Goal: Obtain resource: Download file/media

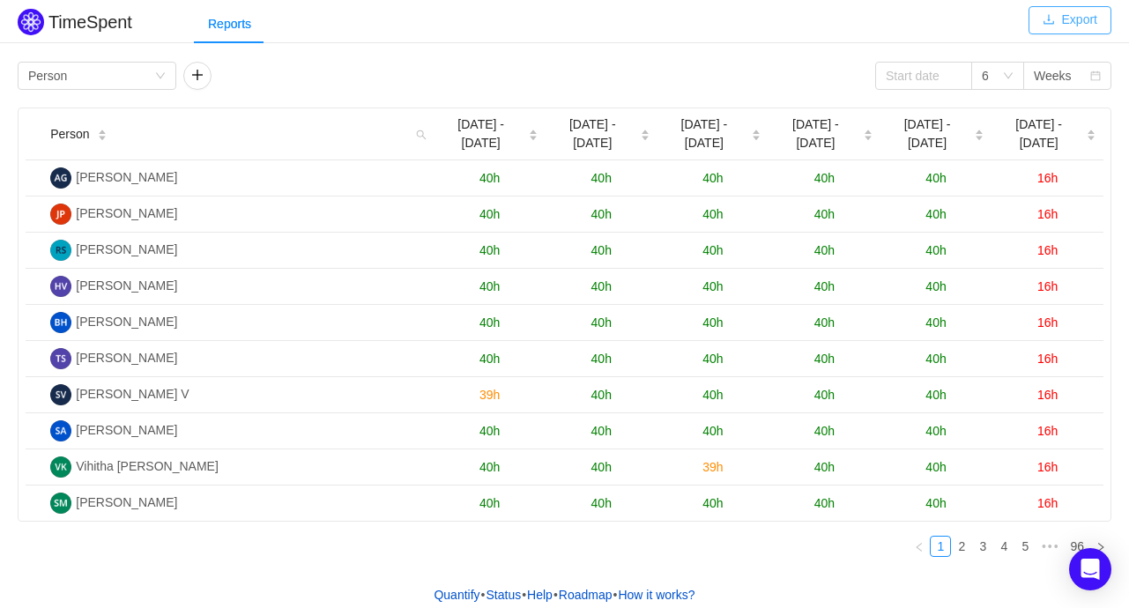
click at [1076, 23] on button "Export" at bounding box center [1070, 20] width 83 height 28
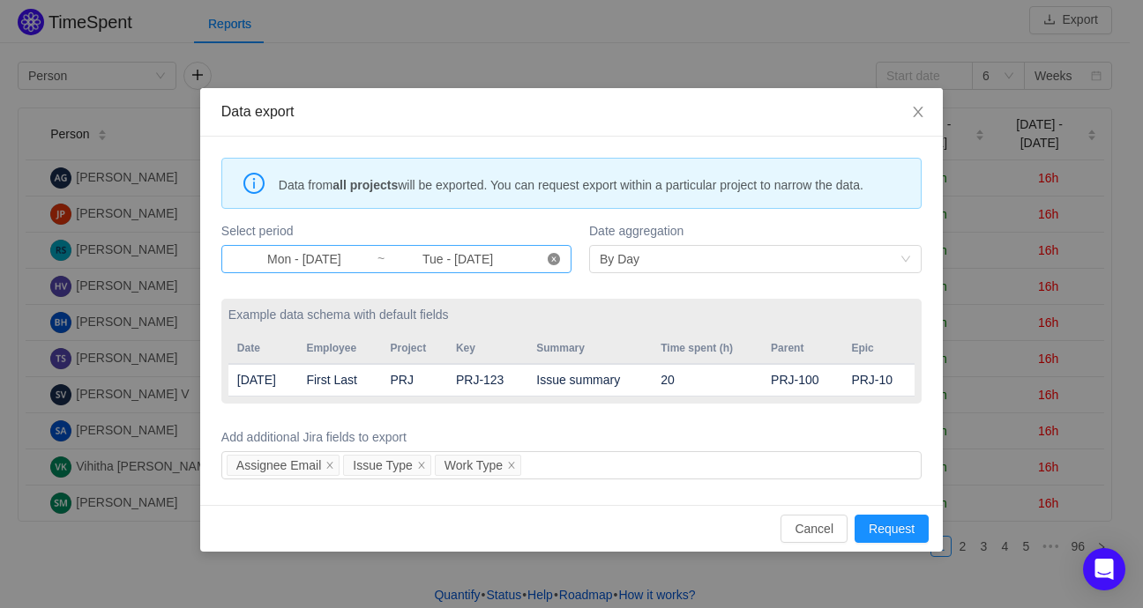
click at [558, 258] on icon "icon: close-circle" at bounding box center [553, 259] width 12 height 12
click at [300, 257] on input at bounding box center [304, 258] width 145 height 19
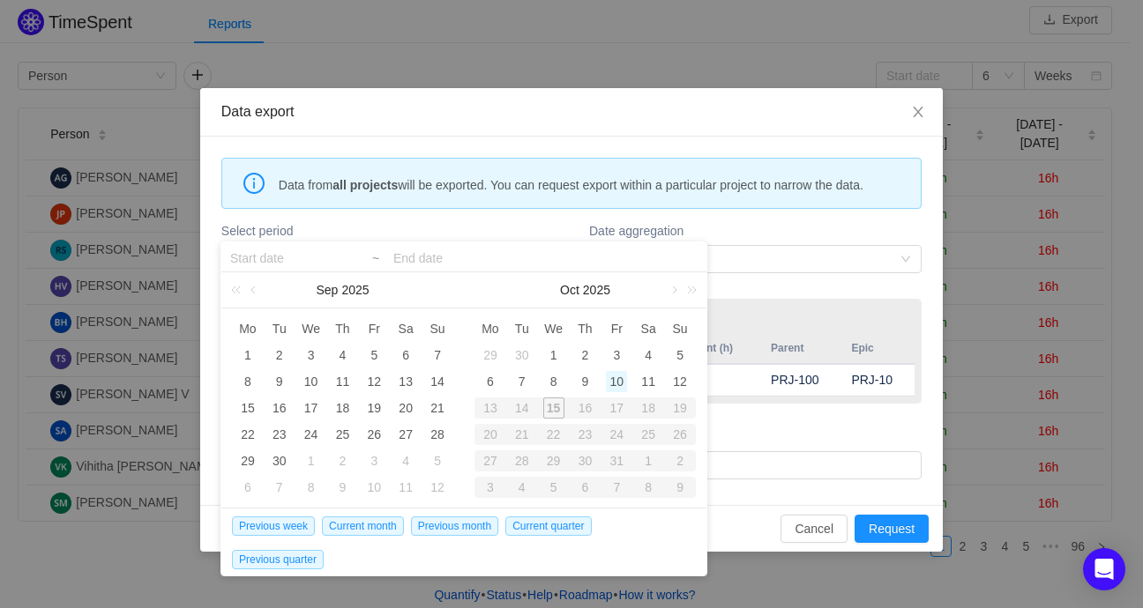
click at [614, 385] on div "10" at bounding box center [616, 381] width 21 height 21
type input "Fri - [DATE]"
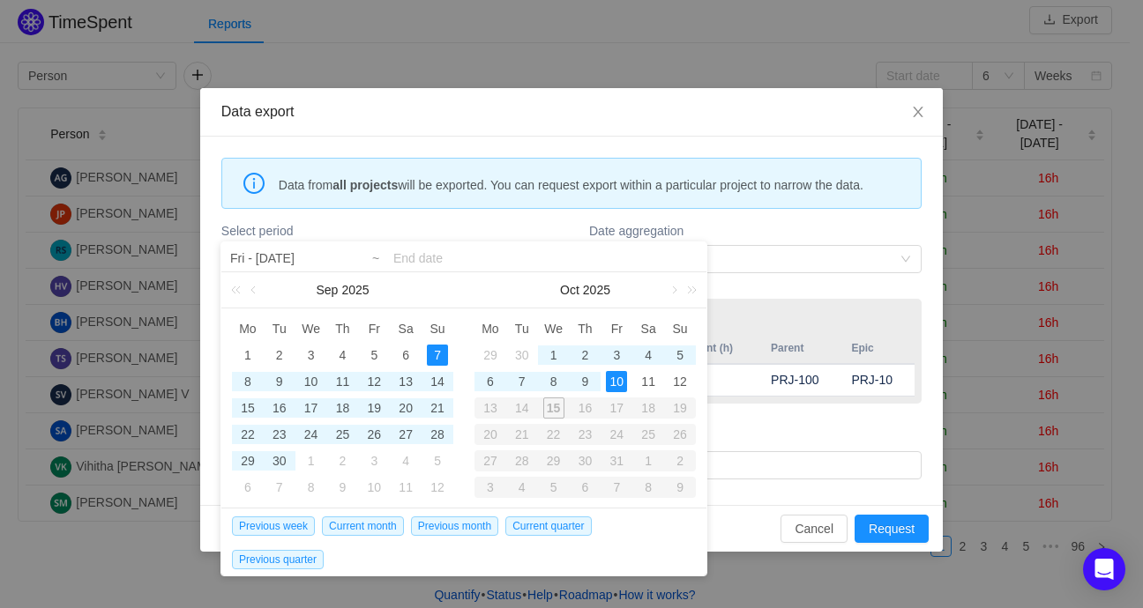
click at [435, 255] on input at bounding box center [545, 258] width 304 height 21
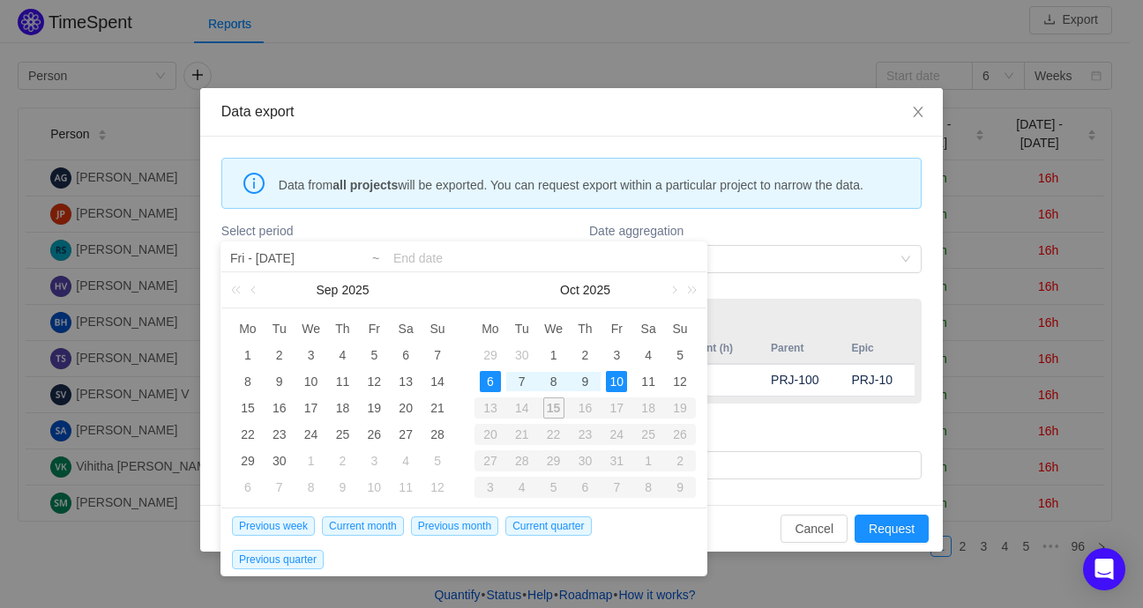
click at [519, 413] on div "14" at bounding box center [522, 408] width 32 height 21
type input "Mon - [DATE]"
type input "Tue - [DATE]"
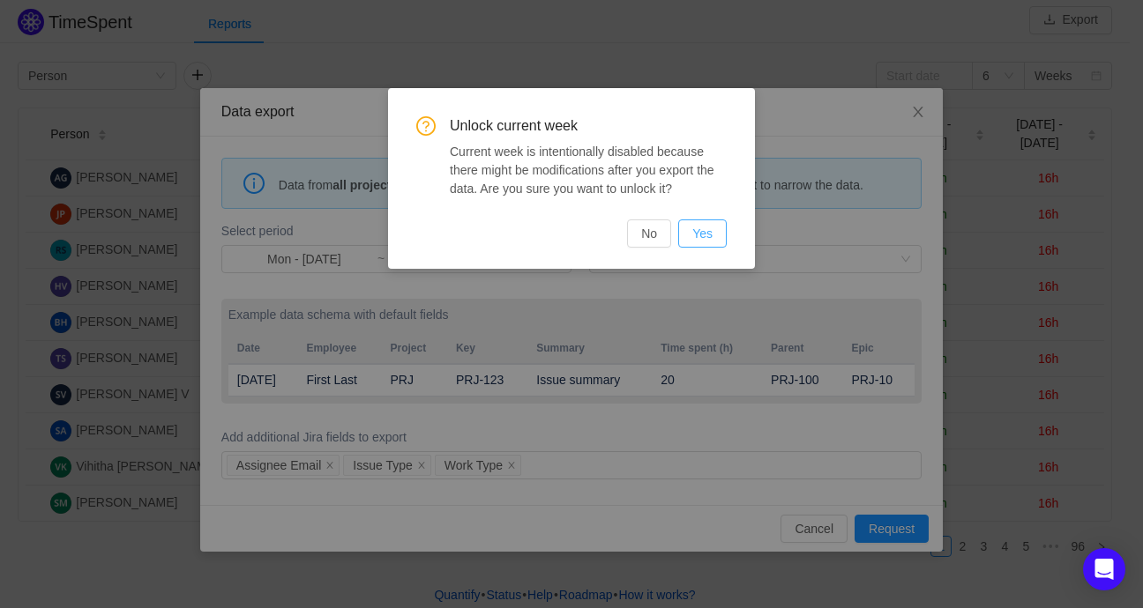
click at [711, 231] on button "Yes" at bounding box center [702, 234] width 48 height 28
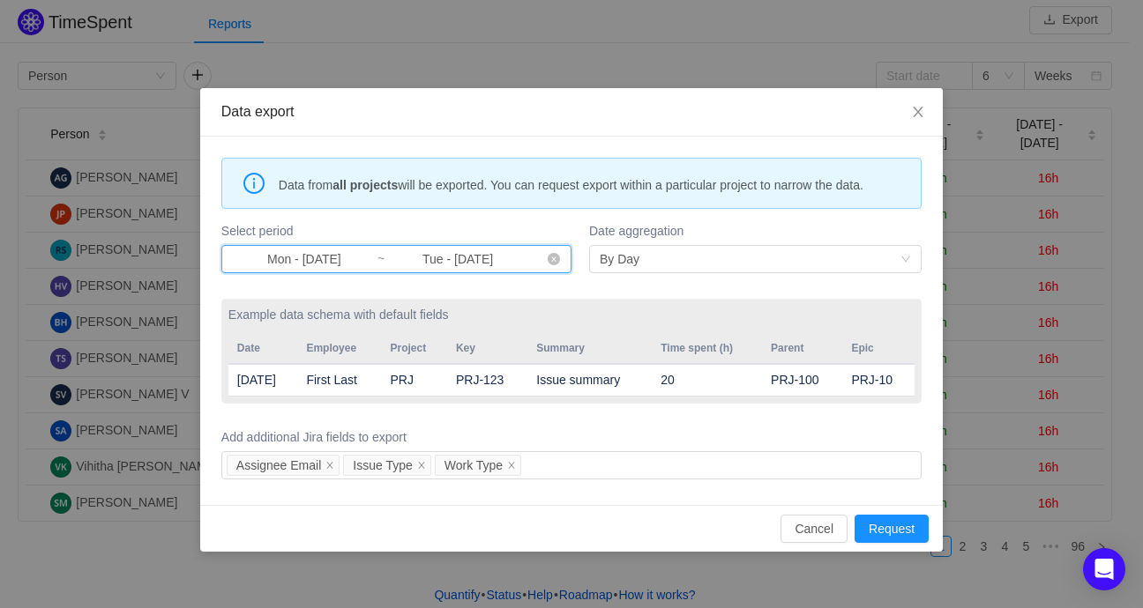
click at [561, 261] on span "Mon - [DATE] ~ Tue - [DATE]" at bounding box center [396, 259] width 350 height 28
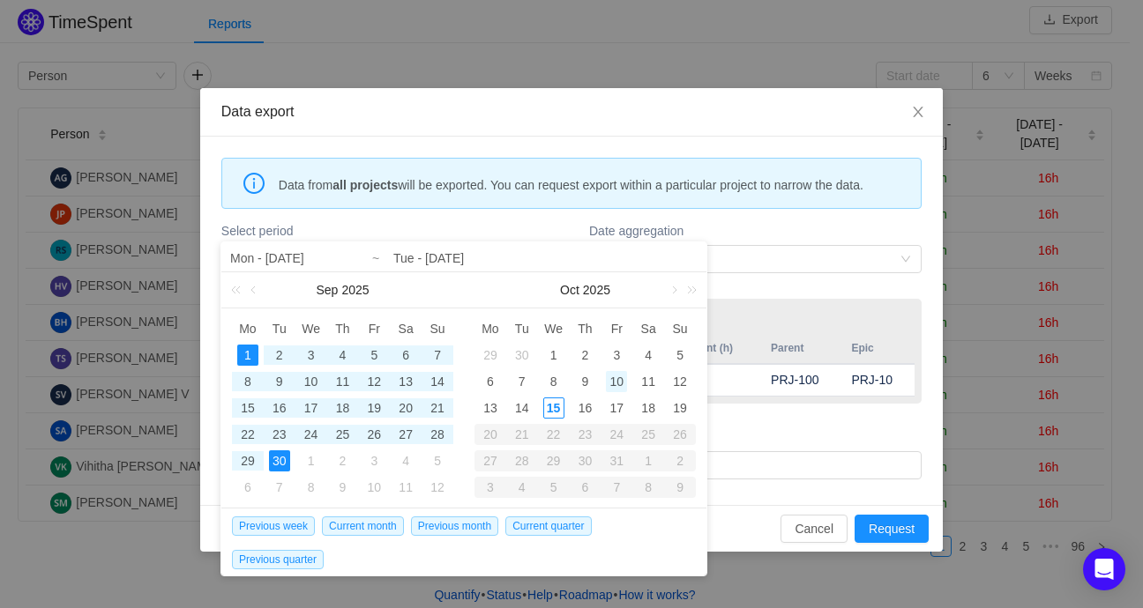
click at [617, 376] on div "10" at bounding box center [616, 381] width 21 height 21
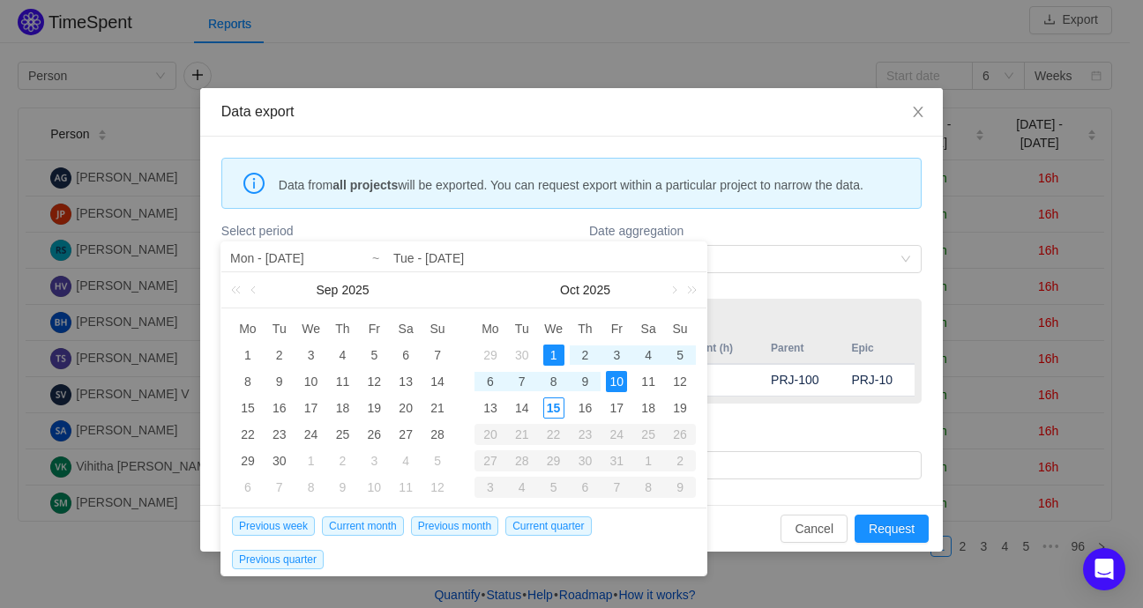
click at [511, 264] on input "Tue - [DATE]" at bounding box center [545, 258] width 304 height 21
click at [781, 253] on div "By Day" at bounding box center [749, 259] width 300 height 26
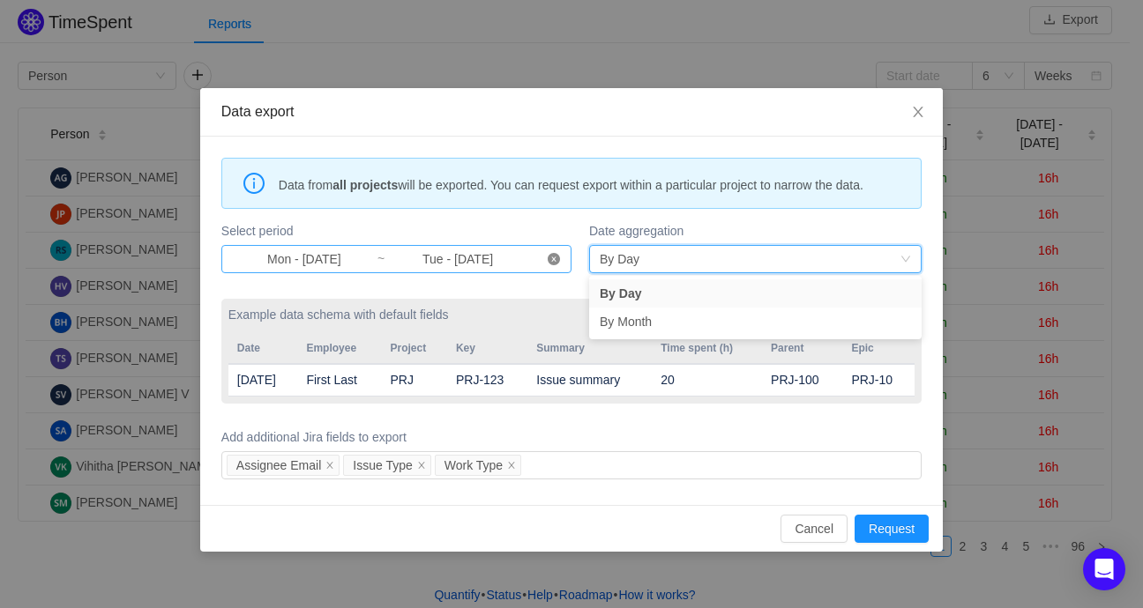
click at [555, 253] on icon "icon: close-circle" at bounding box center [553, 259] width 12 height 12
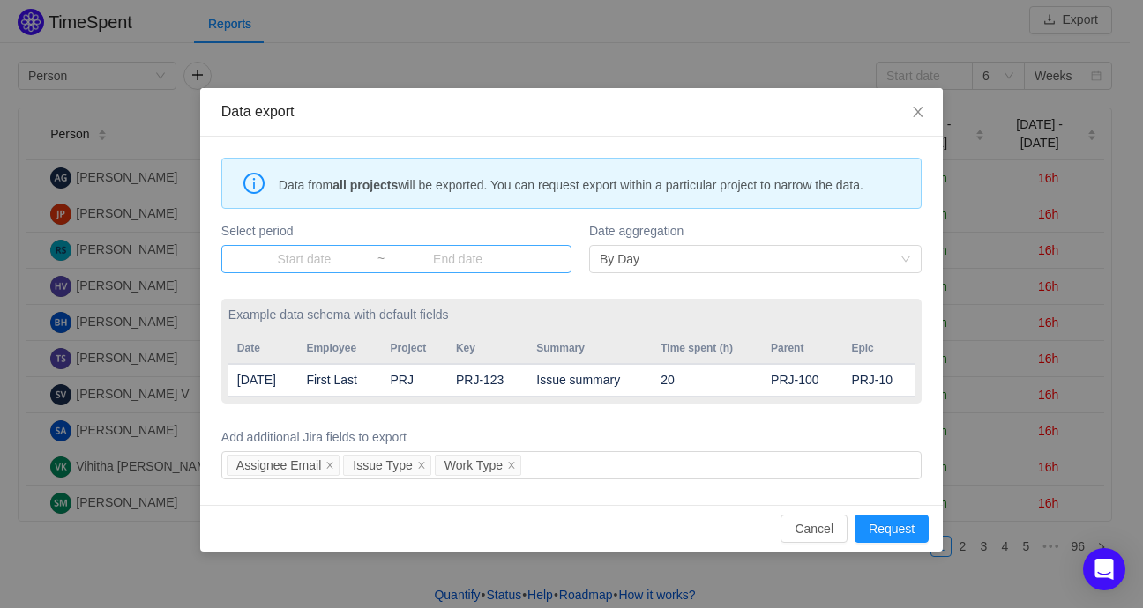
click at [349, 259] on input at bounding box center [304, 258] width 145 height 19
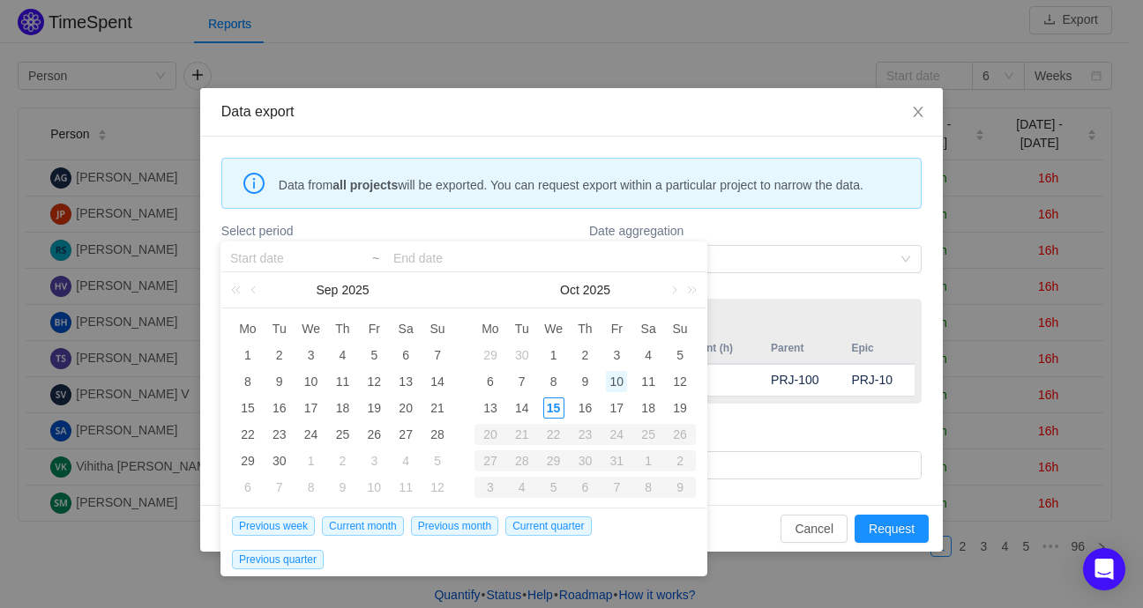
click at [617, 379] on div "10" at bounding box center [616, 381] width 21 height 21
type input "Fri - [DATE]"
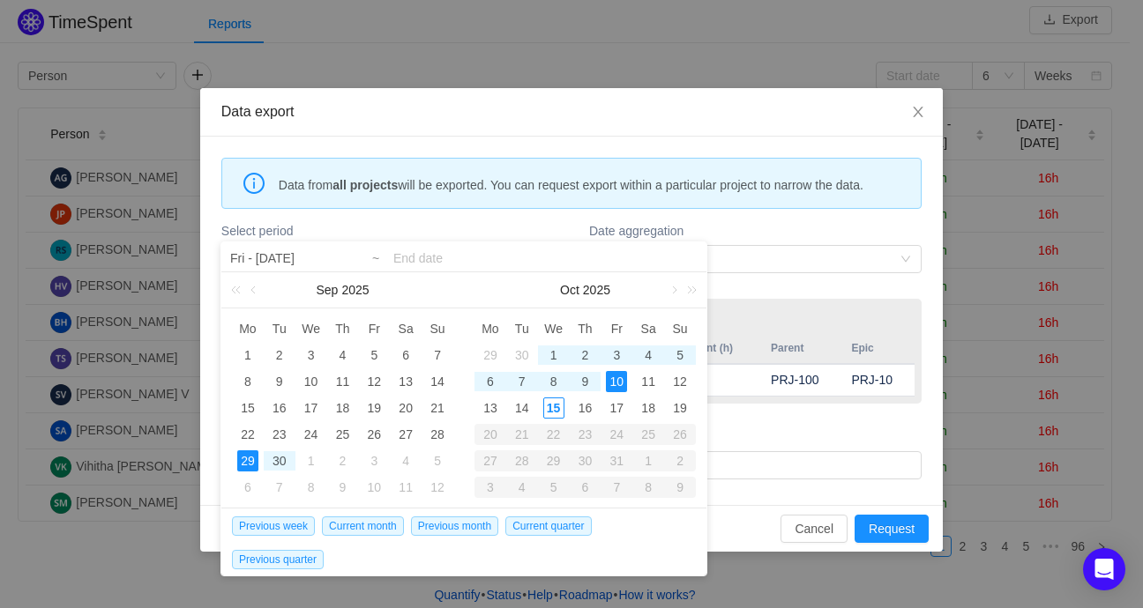
click at [445, 256] on input at bounding box center [545, 258] width 304 height 21
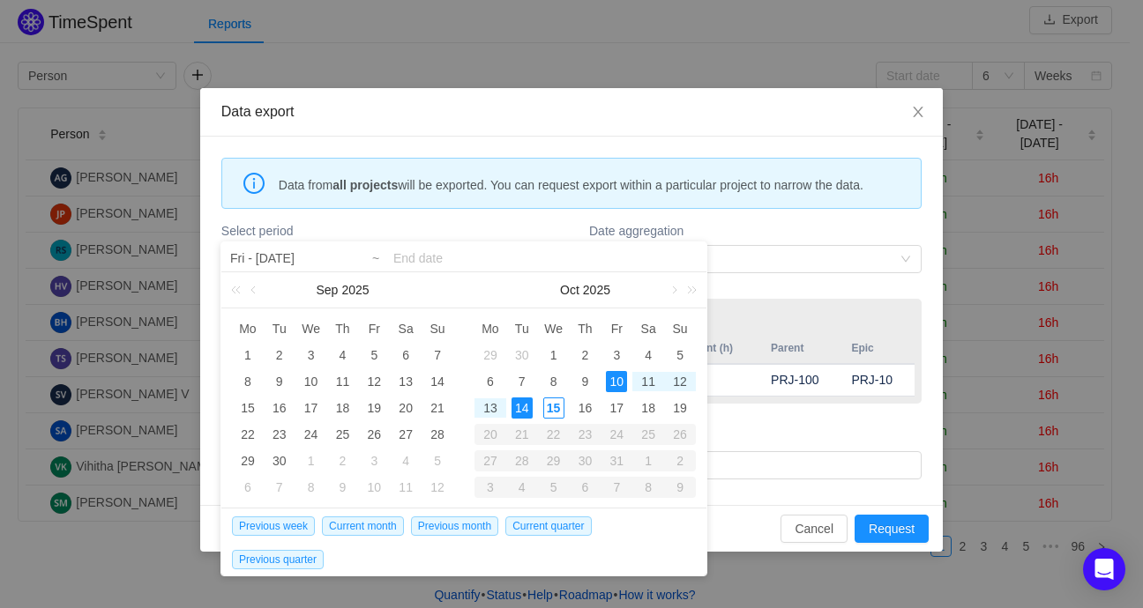
click at [522, 411] on div "14" at bounding box center [521, 408] width 21 height 21
type input "Fri - [DATE]"
type input "Tue - [DATE]"
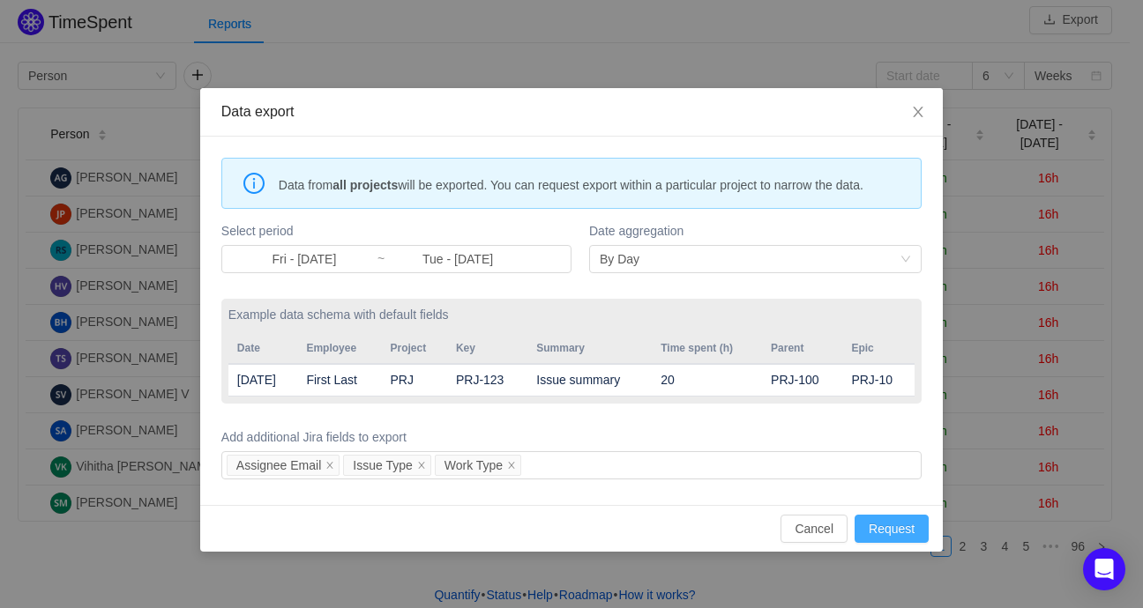
click at [893, 525] on button "Request" at bounding box center [891, 529] width 74 height 28
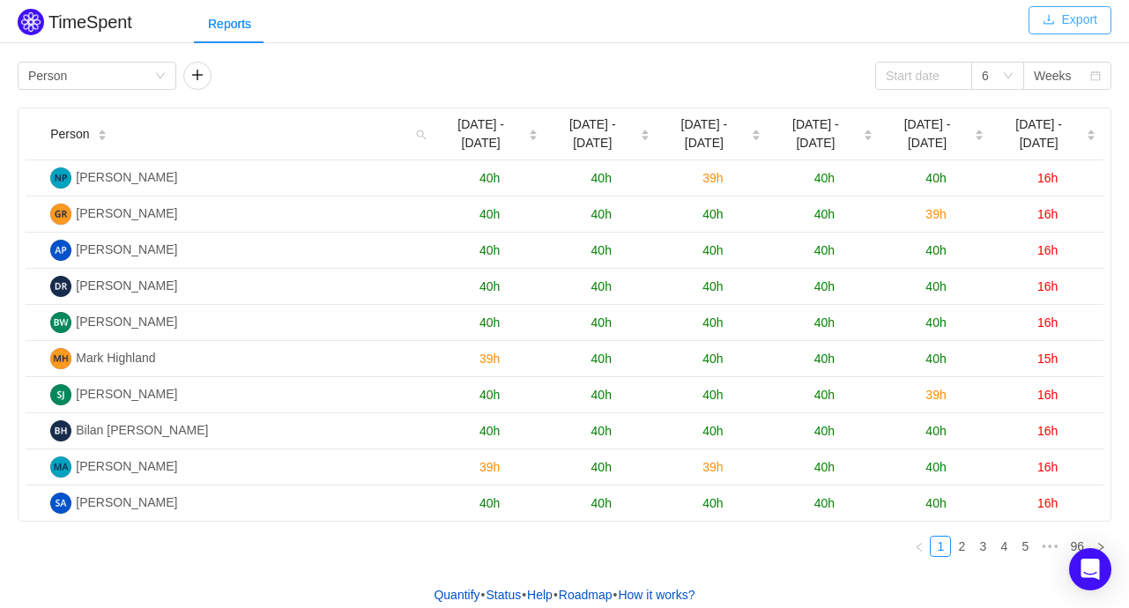
click at [1068, 26] on button "Export" at bounding box center [1070, 20] width 83 height 28
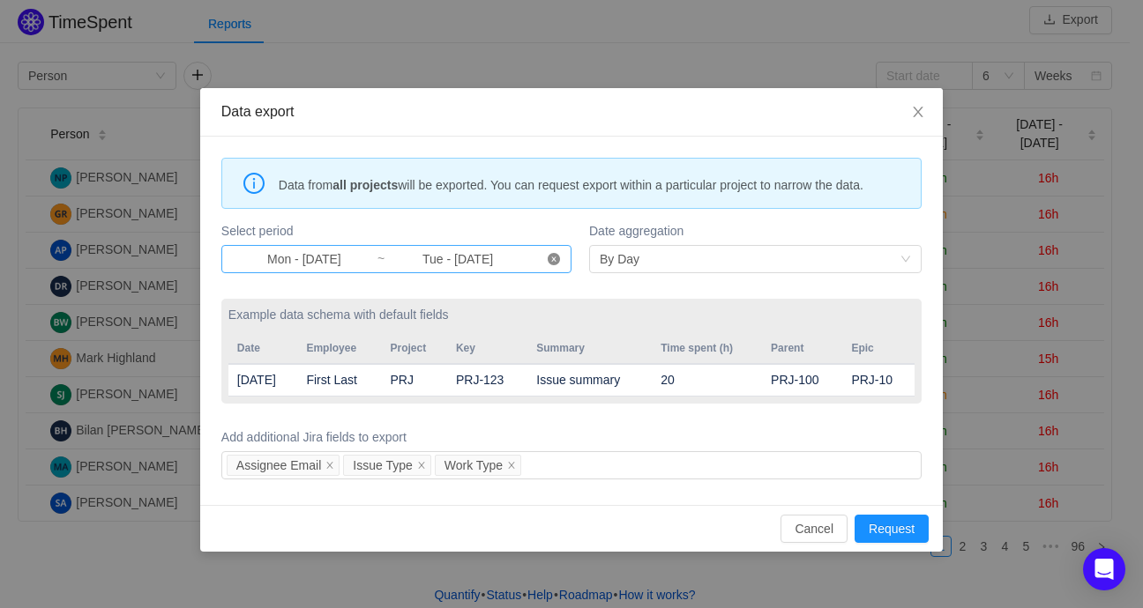
click at [554, 258] on icon "icon: close-circle" at bounding box center [553, 259] width 12 height 12
click at [283, 256] on input at bounding box center [304, 258] width 145 height 19
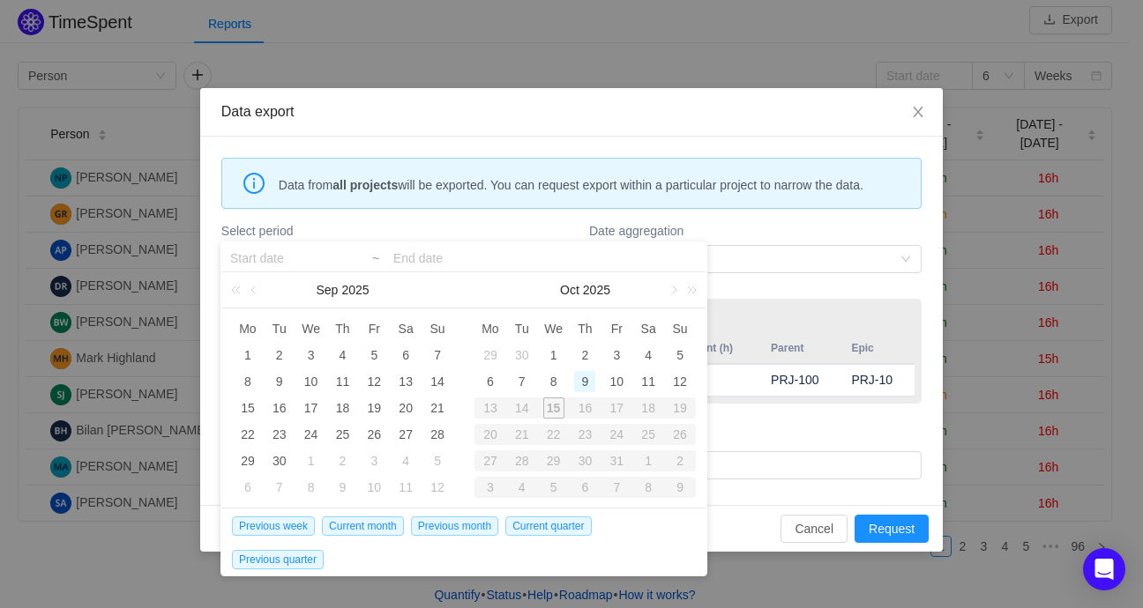
click at [588, 385] on div "9" at bounding box center [584, 381] width 21 height 21
type input "Thu - [DATE]"
click at [428, 251] on input at bounding box center [545, 258] width 304 height 21
click at [586, 384] on div "9" at bounding box center [584, 381] width 21 height 21
type input "Thu - [DATE]"
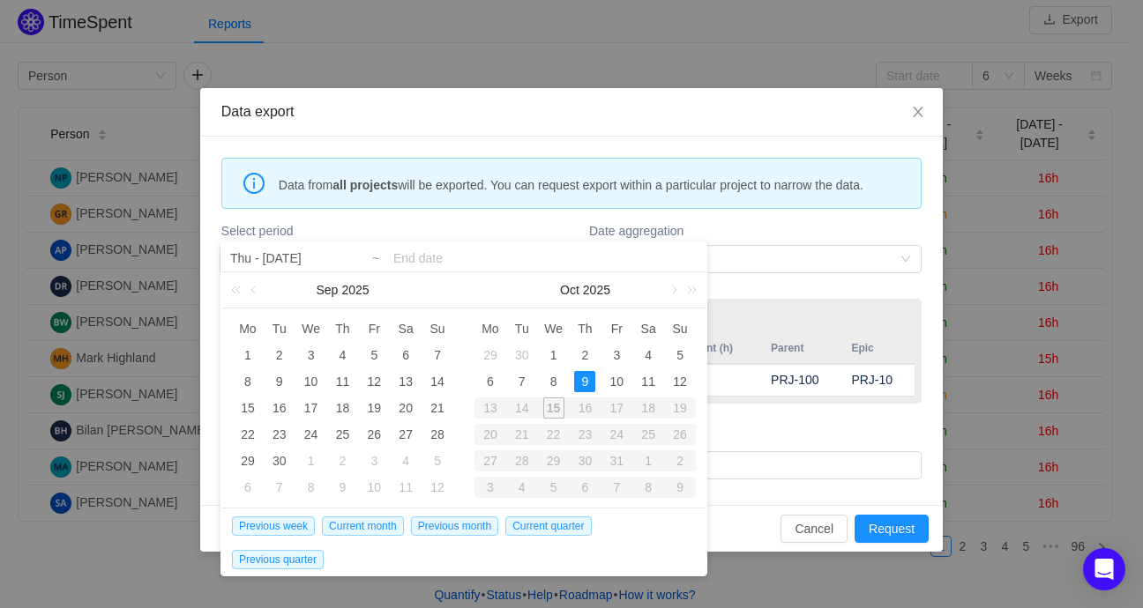
type input "Thu - [DATE]"
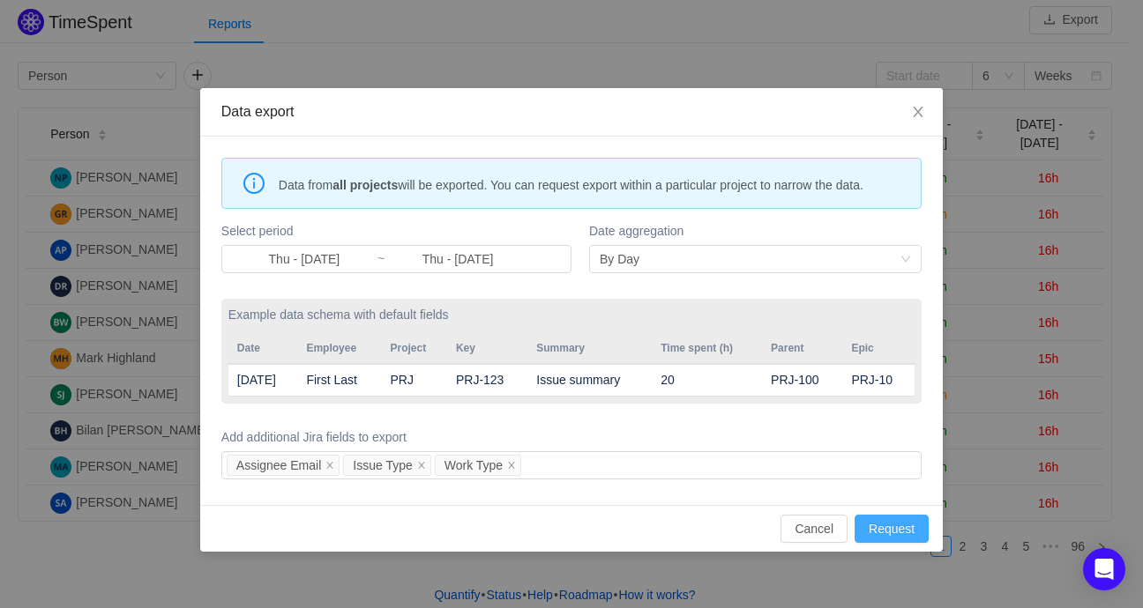
drag, startPoint x: 899, startPoint y: 519, endPoint x: 889, endPoint y: 510, distance: 14.4
click at [898, 518] on button "Request" at bounding box center [891, 529] width 74 height 28
